Goal: Task Accomplishment & Management: Complete application form

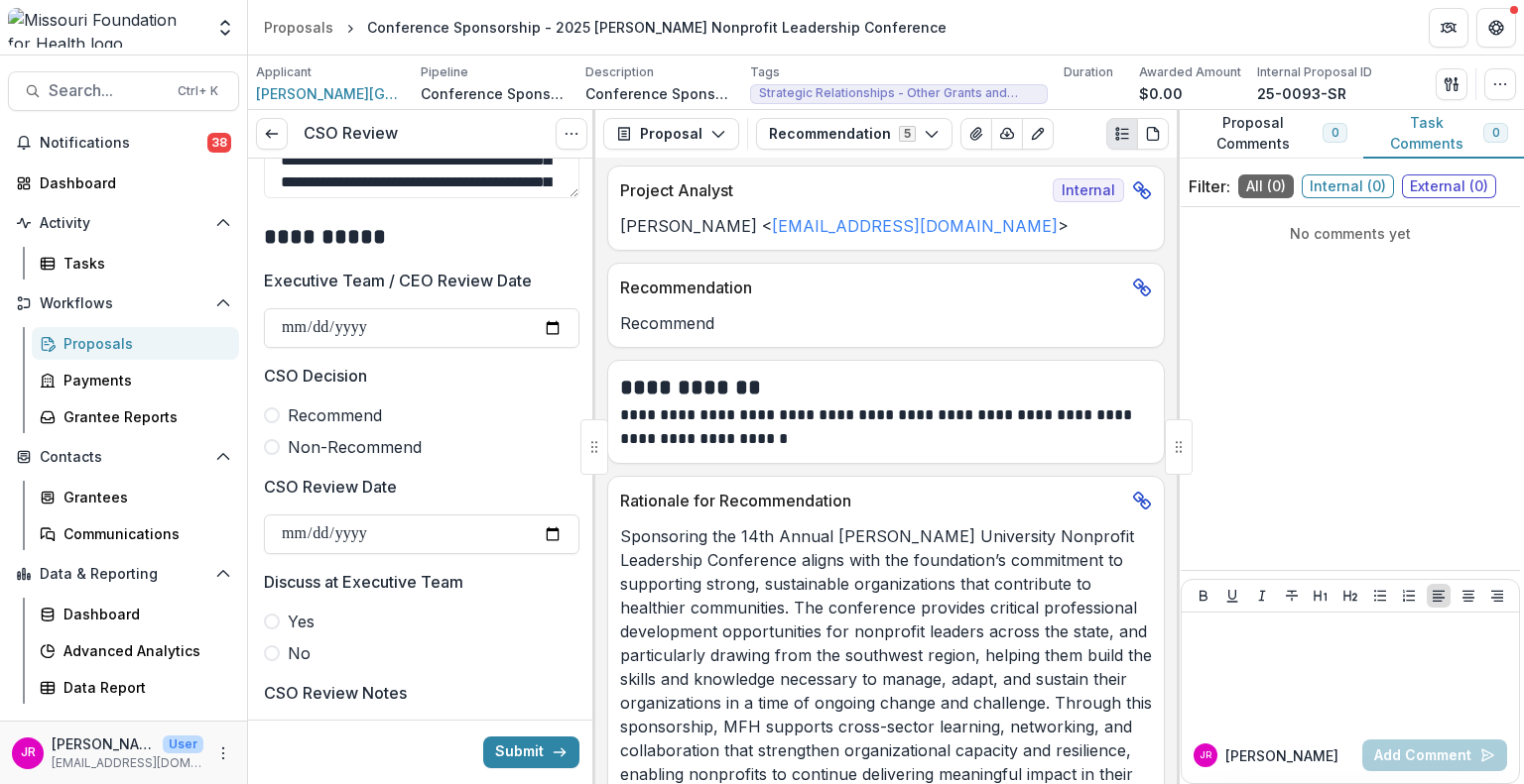
scroll to position [793, 0]
click at [277, 413] on span at bounding box center [271, 414] width 16 height 16
click at [554, 535] on input "CSO Review Date" at bounding box center [421, 534] width 315 height 40
click at [543, 528] on input "**********" at bounding box center [421, 534] width 315 height 40
type input "**********"
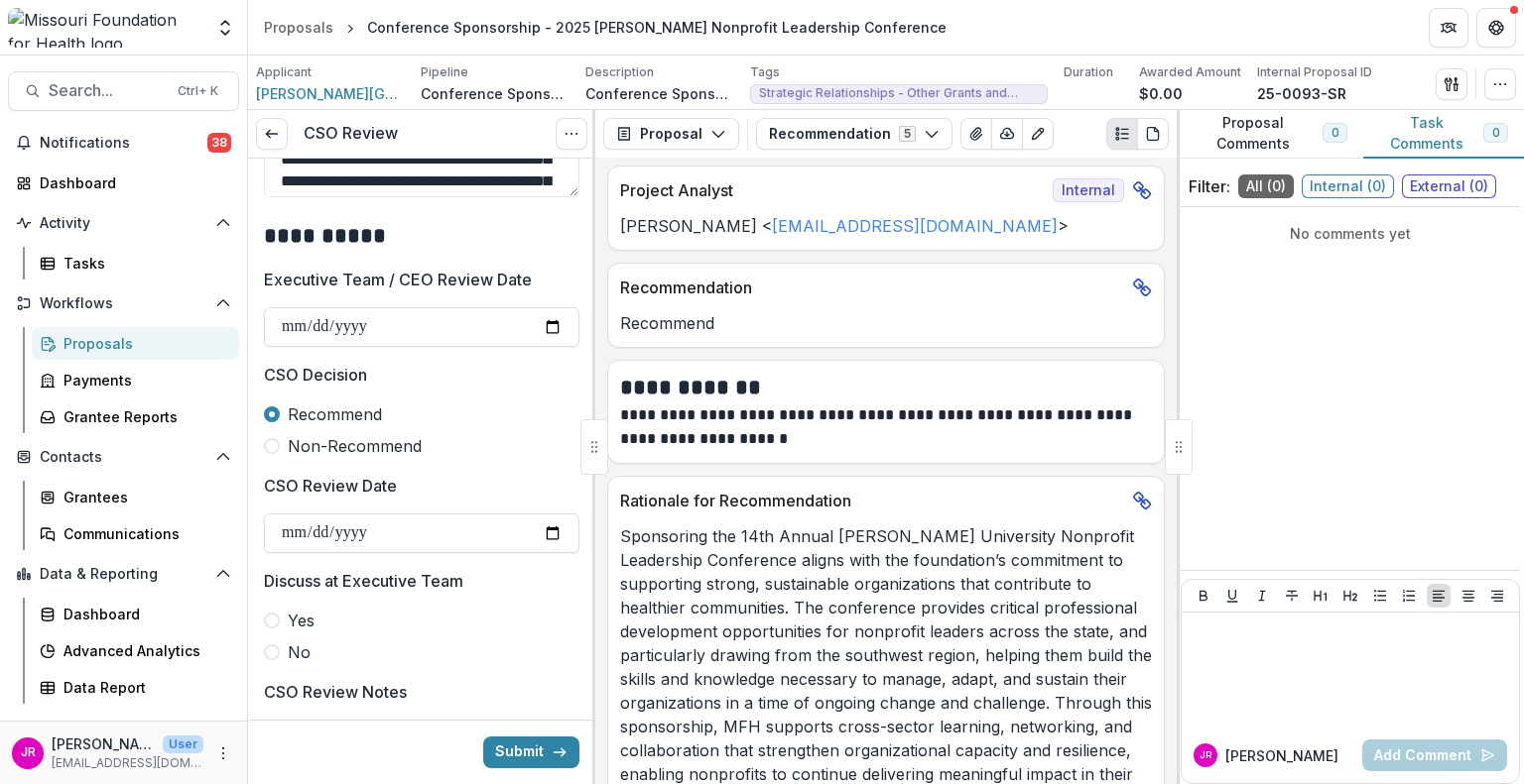
click at [270, 656] on span at bounding box center [271, 653] width 16 height 16
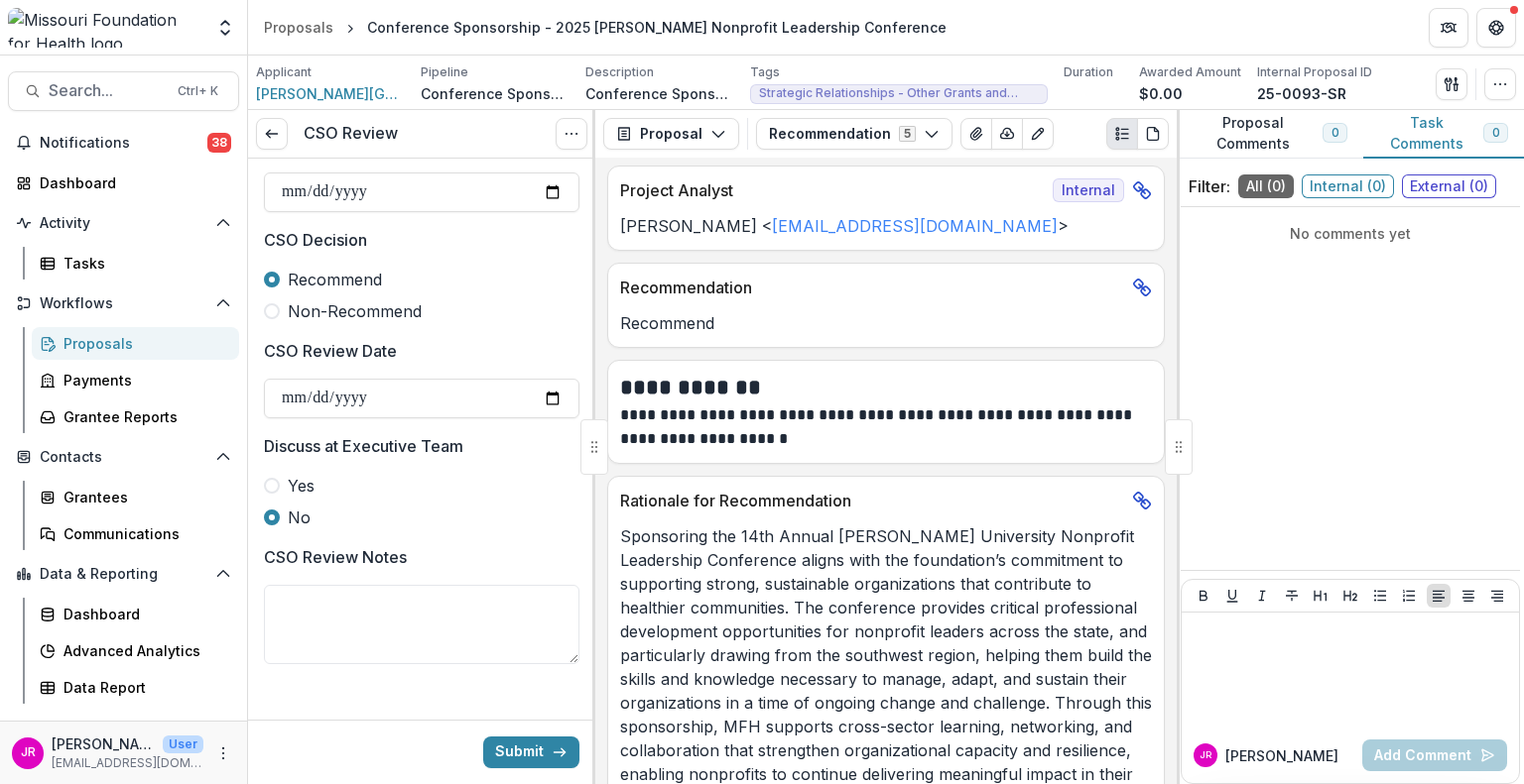
scroll to position [942, 0]
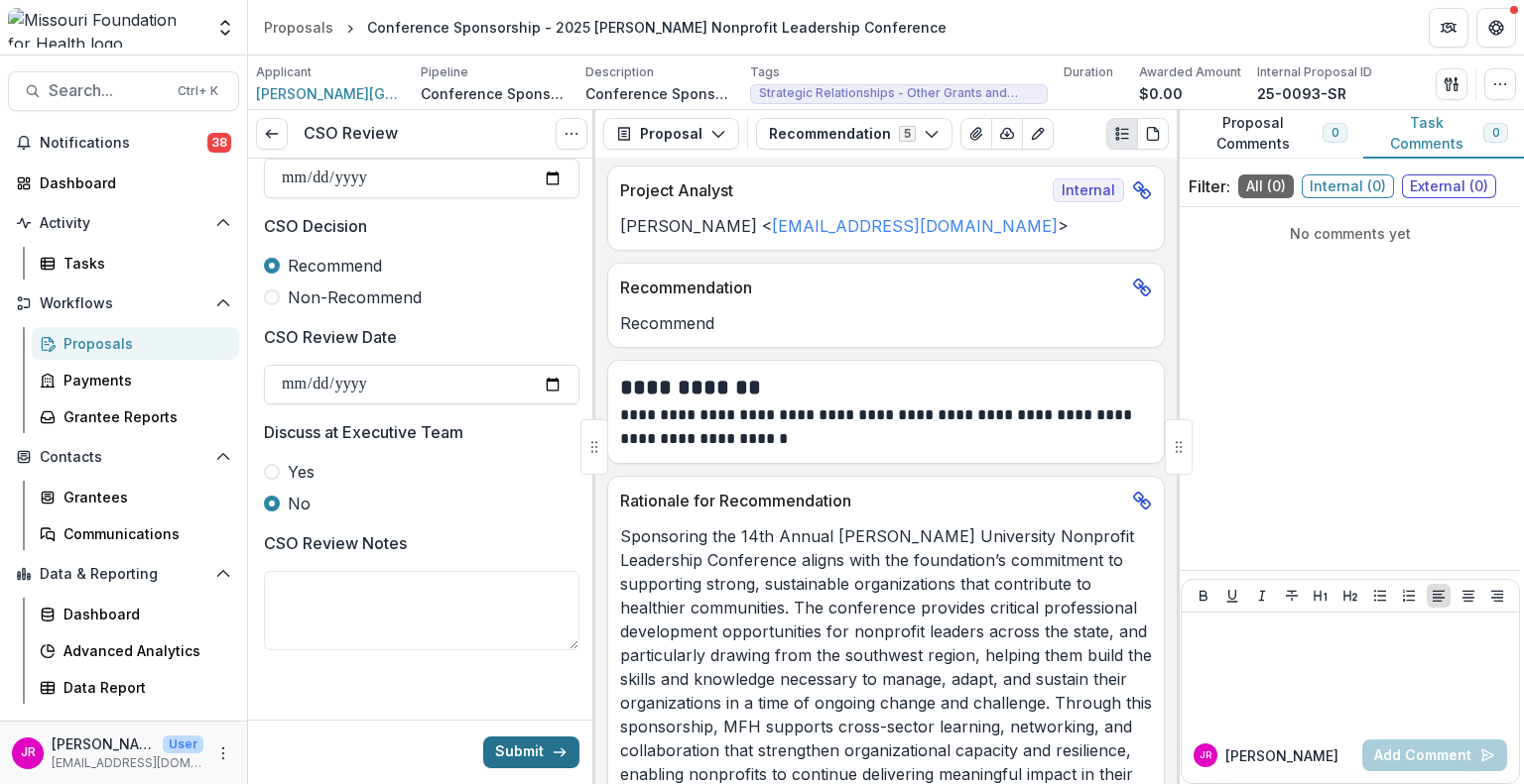
click at [505, 748] on button "Submit" at bounding box center [531, 753] width 96 height 32
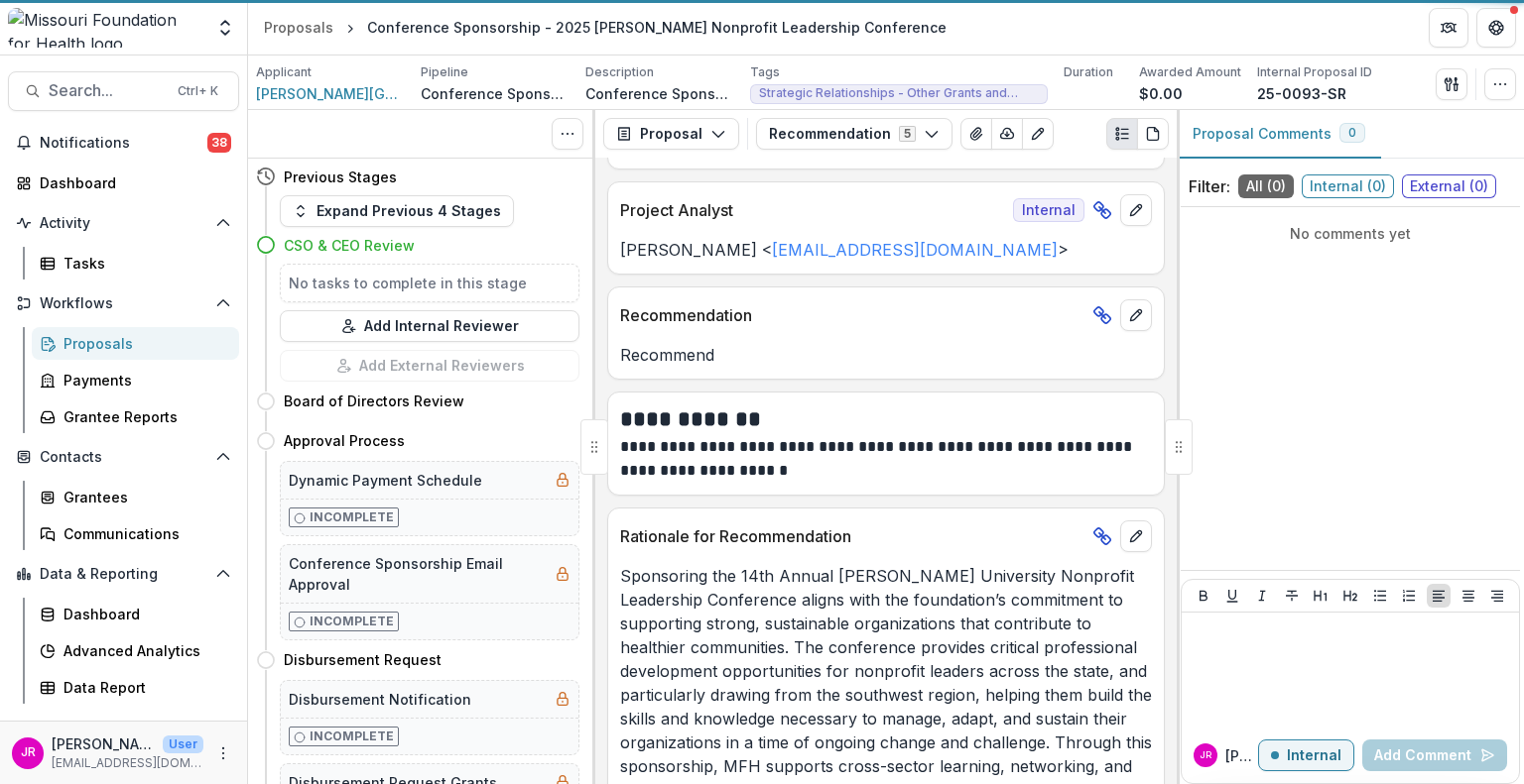
scroll to position [215, 0]
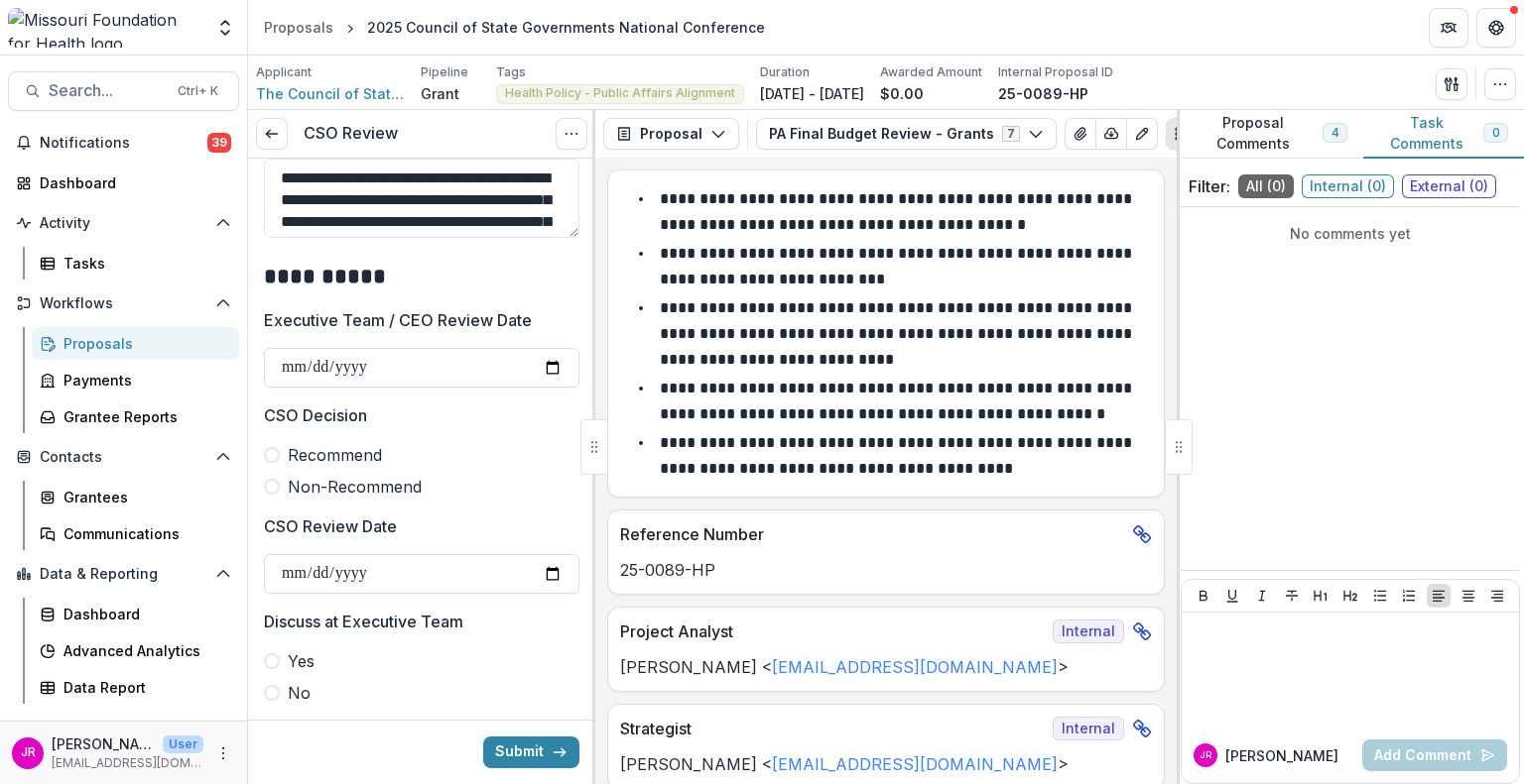
scroll to position [892, 0]
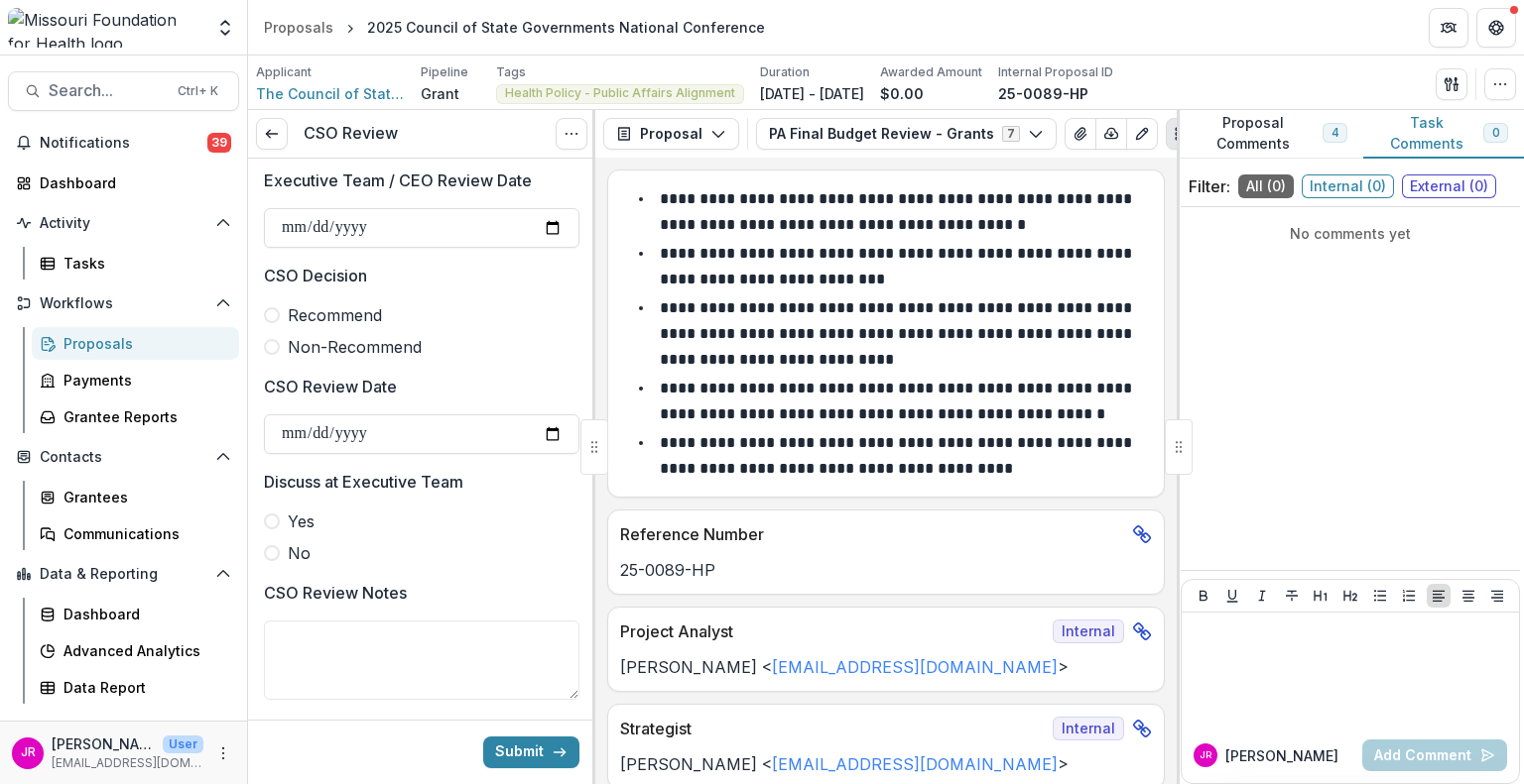
click at [269, 316] on span at bounding box center [271, 315] width 16 height 16
click at [547, 423] on input "CSO Review Date" at bounding box center [421, 434] width 315 height 40
type input "**********"
click at [270, 550] on span at bounding box center [271, 553] width 16 height 16
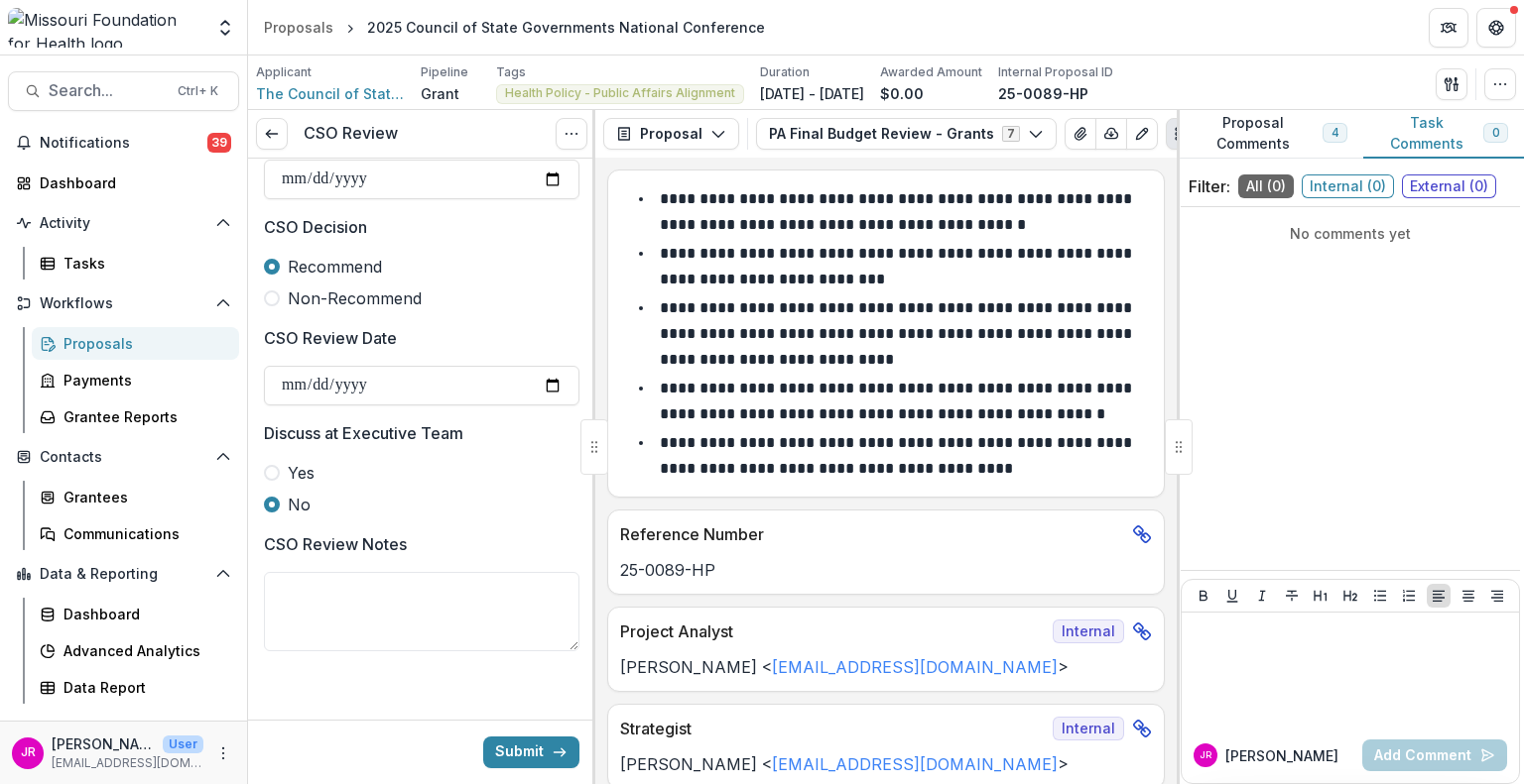
scroll to position [942, 0]
click at [500, 744] on button "Submit" at bounding box center [531, 753] width 96 height 32
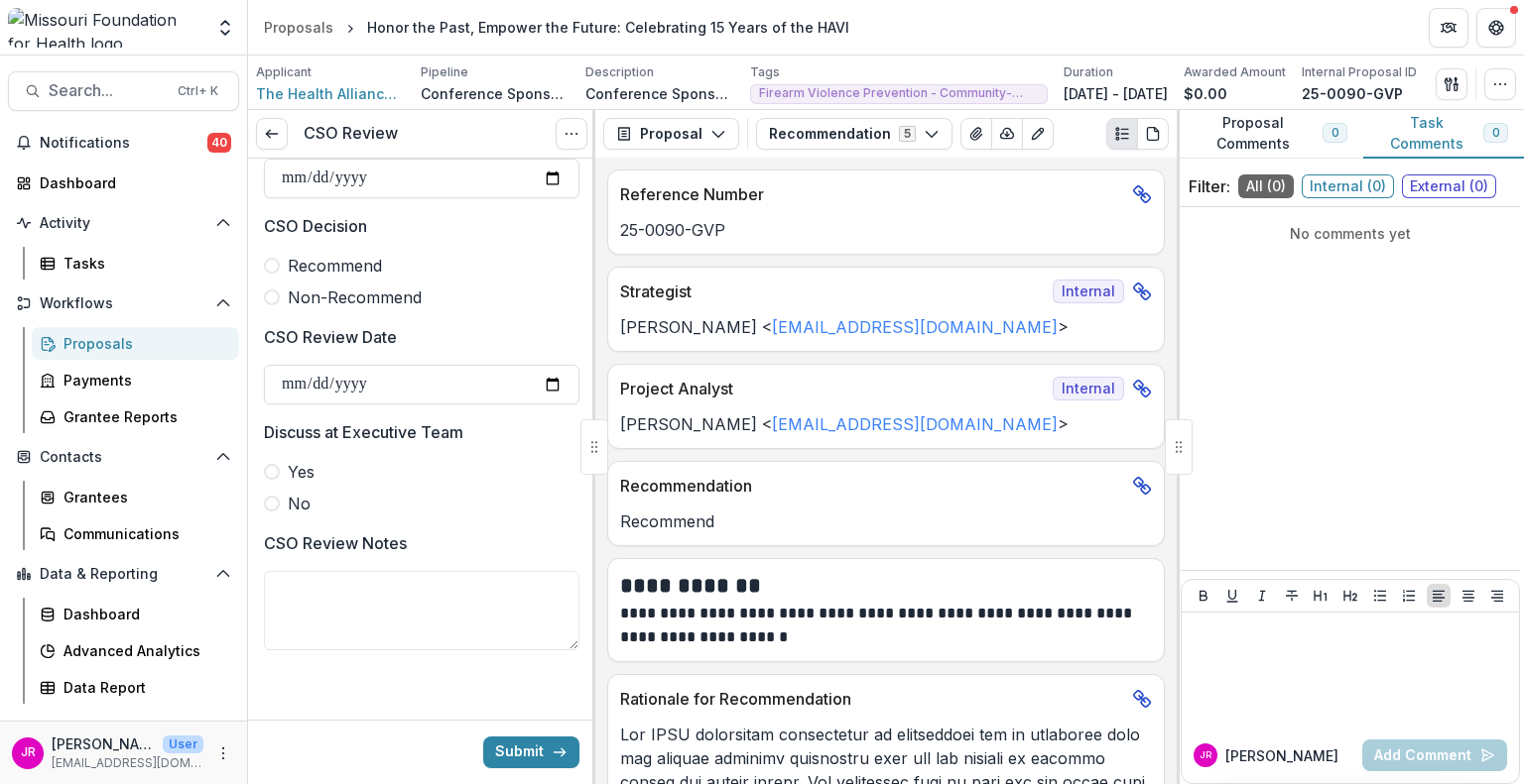
scroll to position [743, 0]
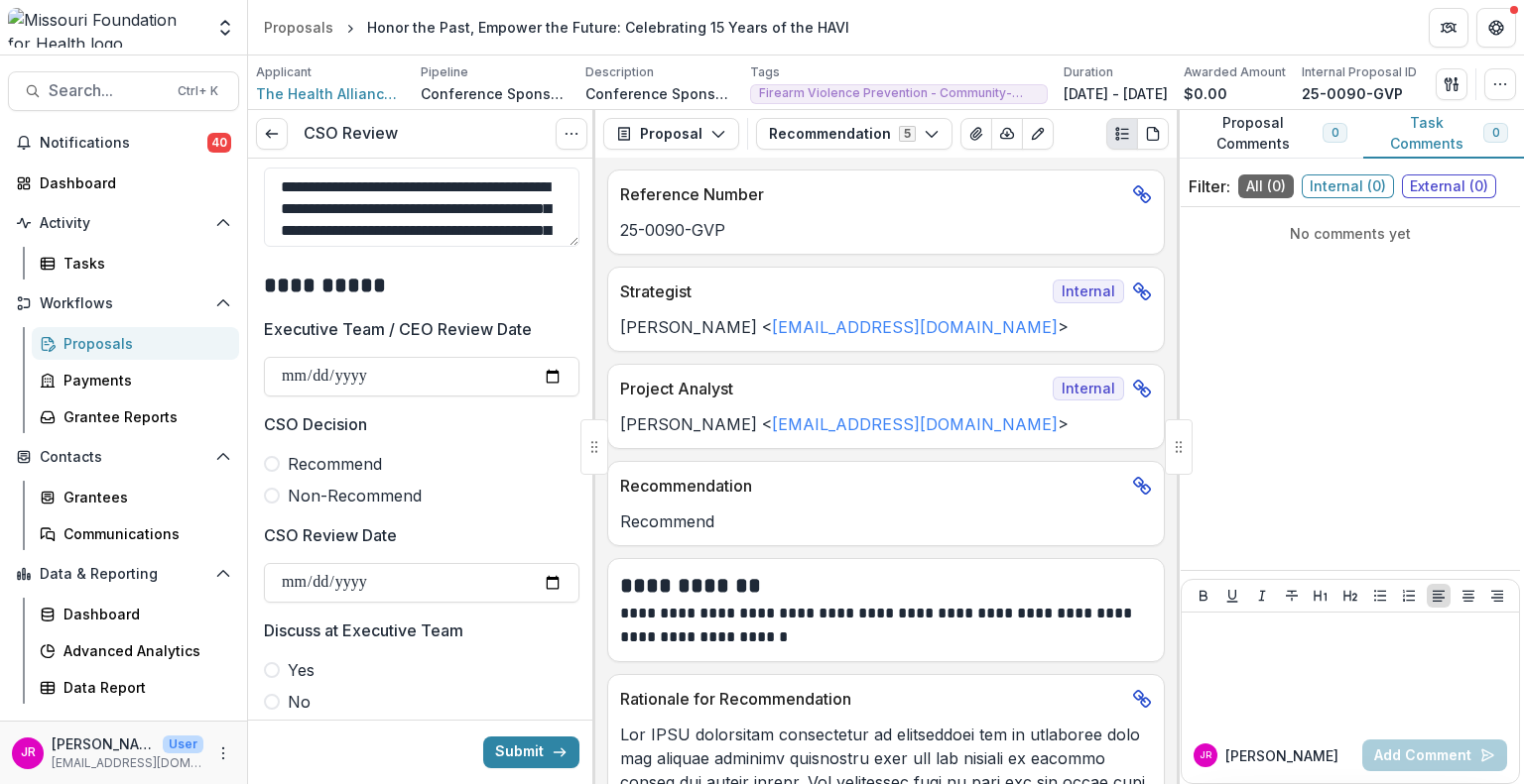
click at [272, 459] on span at bounding box center [271, 464] width 16 height 16
click at [543, 578] on input "CSO Review Date" at bounding box center [421, 583] width 315 height 40
type input "**********"
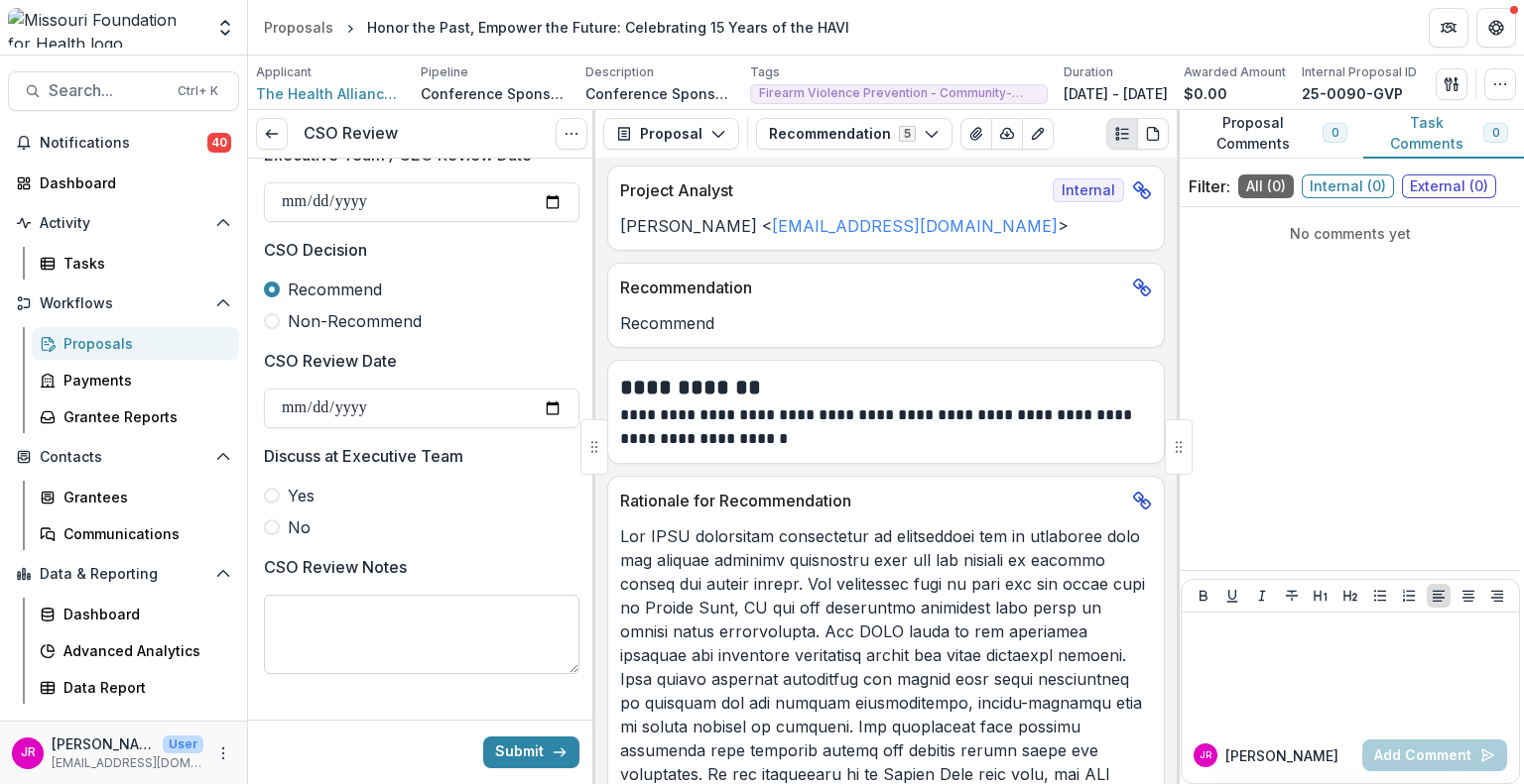
scroll to position [942, 0]
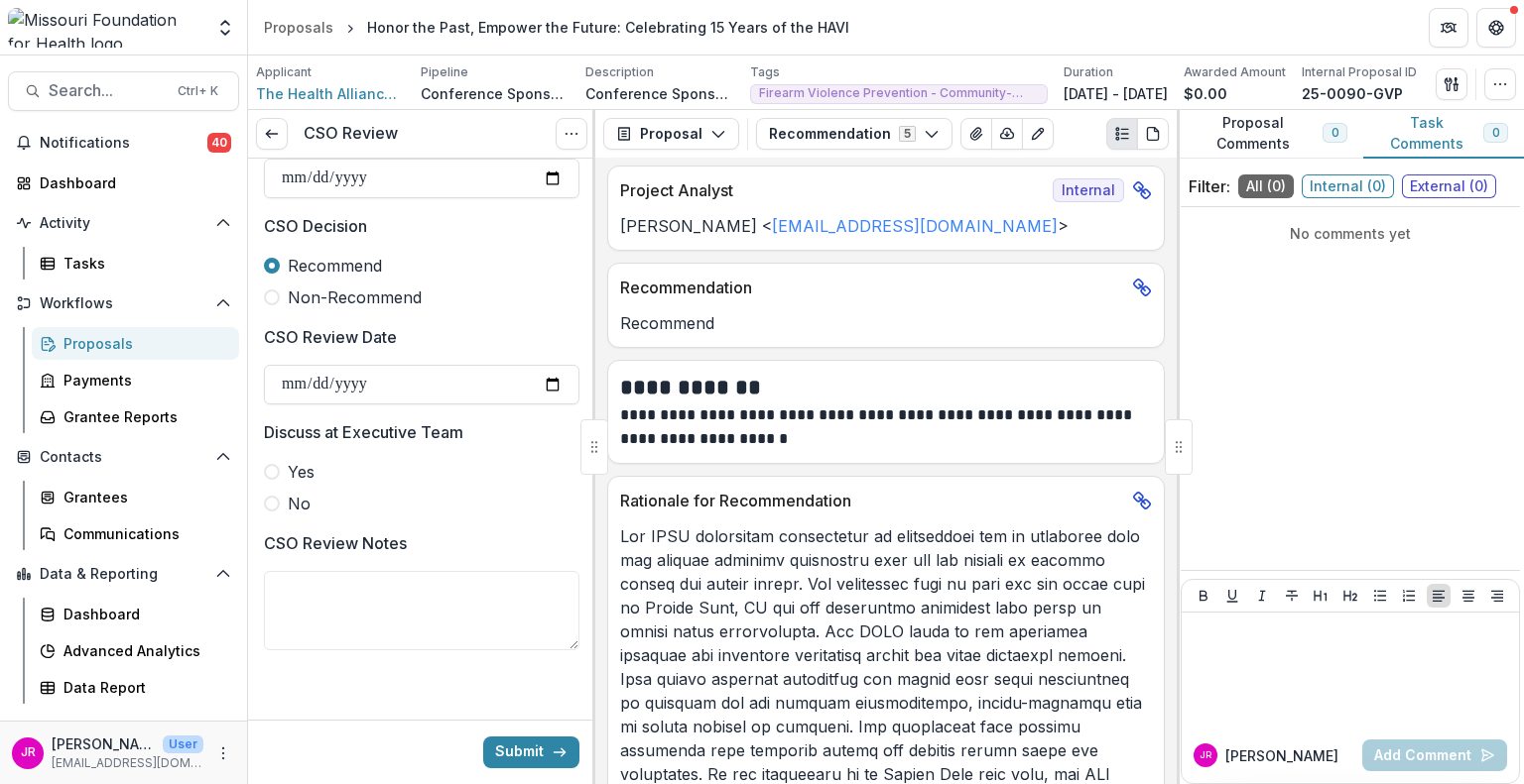
click at [269, 503] on span at bounding box center [271, 504] width 16 height 16
click at [511, 722] on div "Submit" at bounding box center [421, 752] width 347 height 65
click at [518, 748] on button "Submit" at bounding box center [531, 753] width 96 height 32
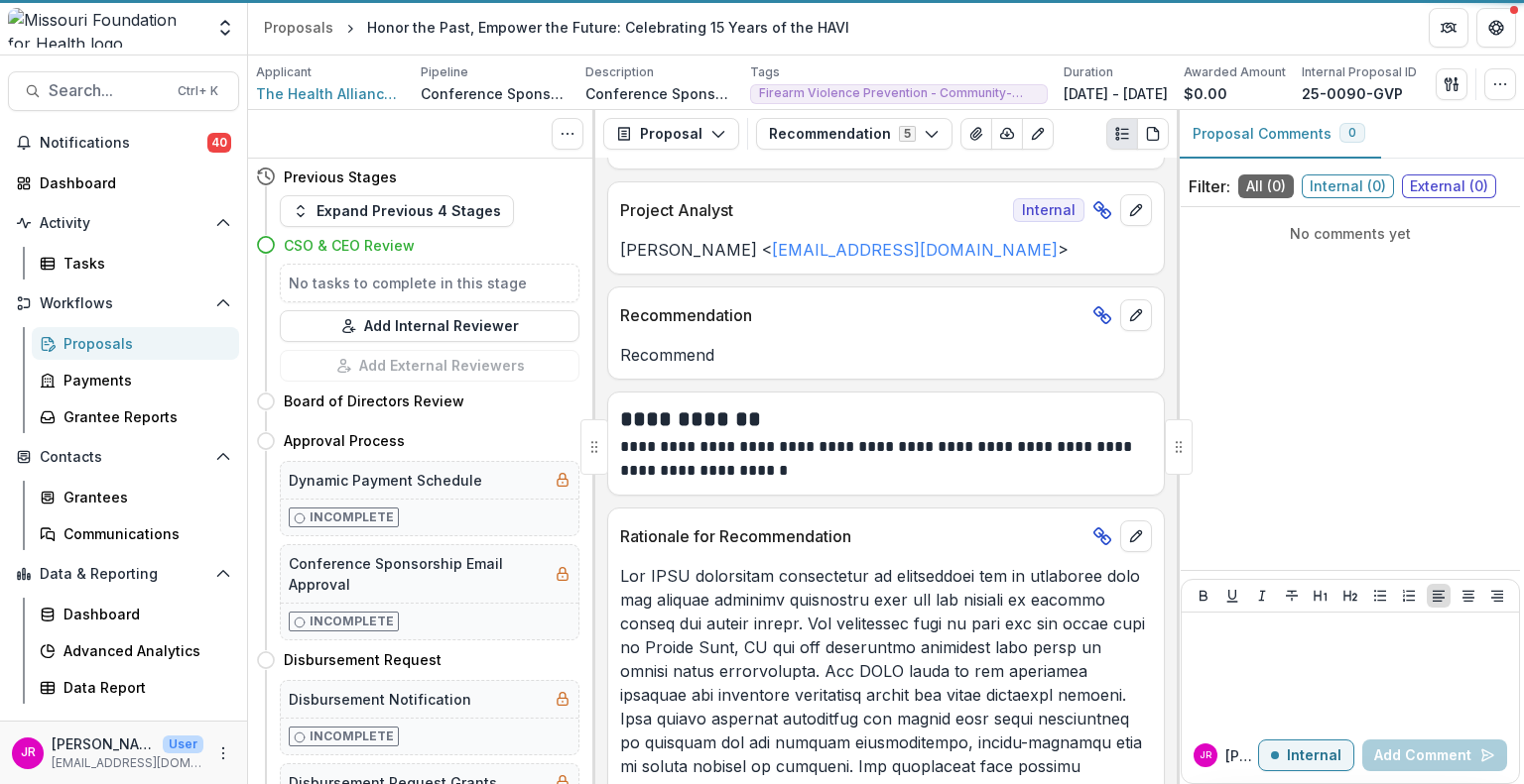
scroll to position [215, 0]
